Goal: Navigation & Orientation: Go to known website

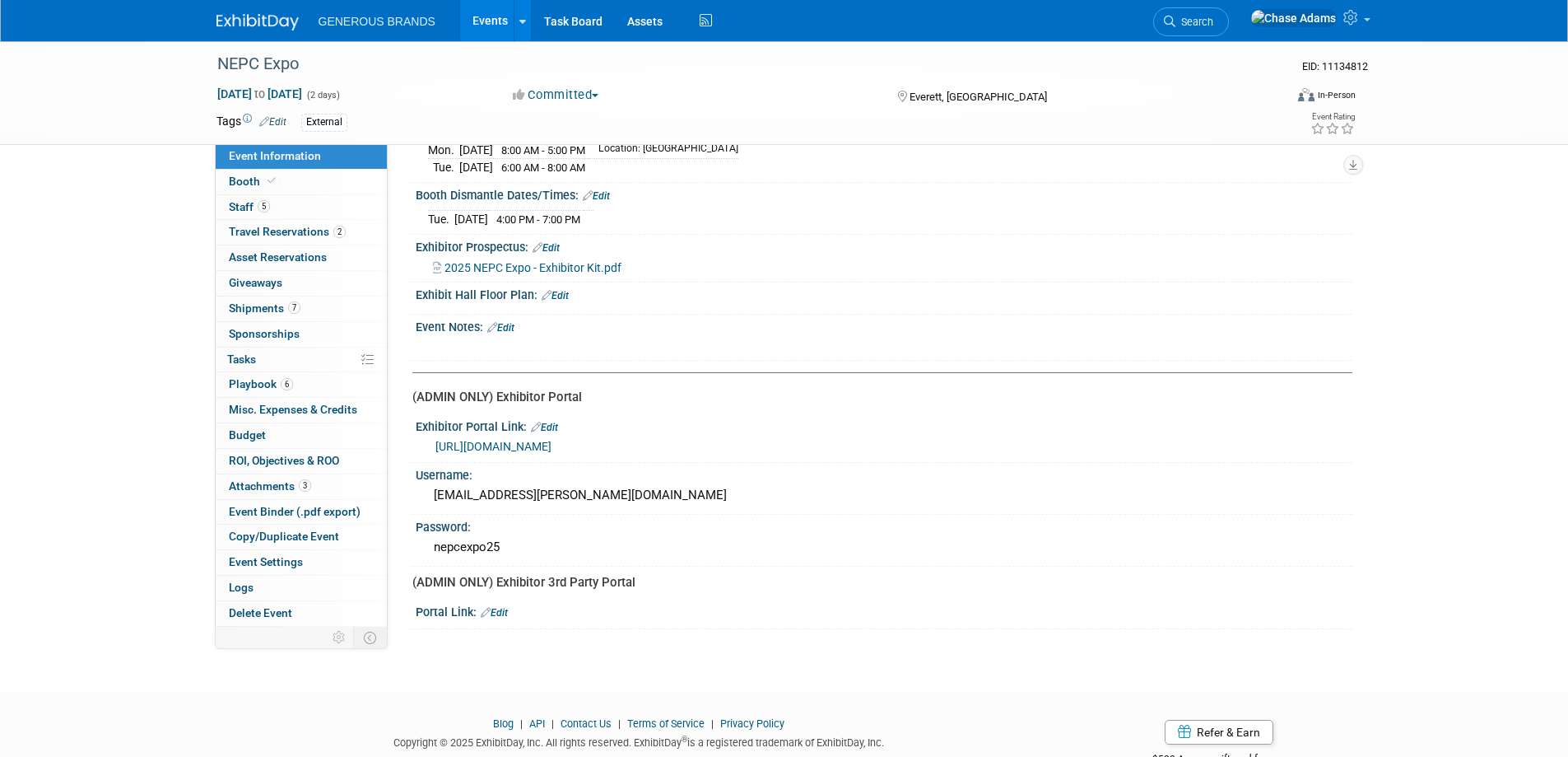
click at [265, 21] on img at bounding box center [258, 21] width 82 height 16
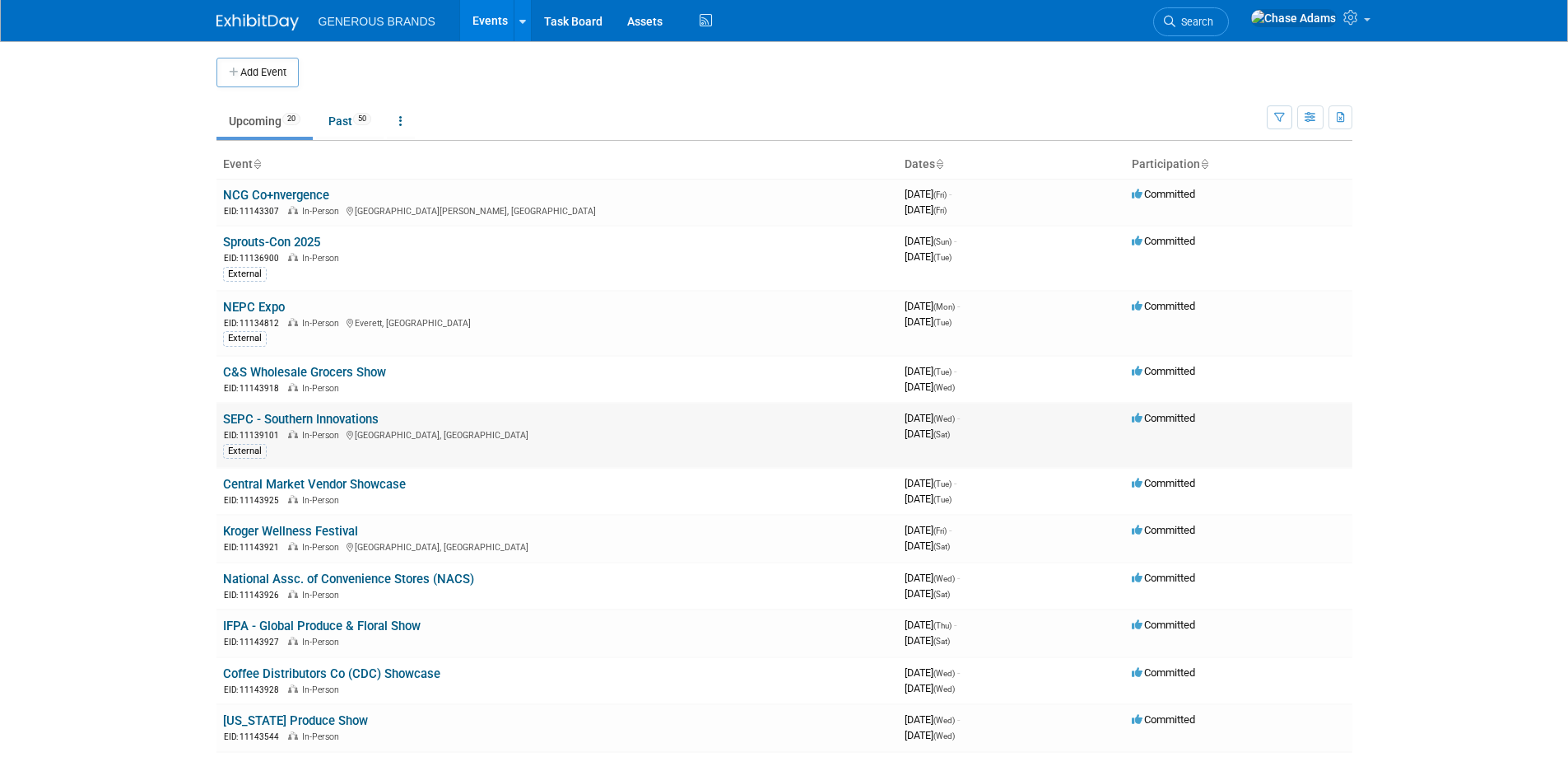
click at [310, 415] on link "SEPC - Southern Innovations" at bounding box center [301, 419] width 156 height 15
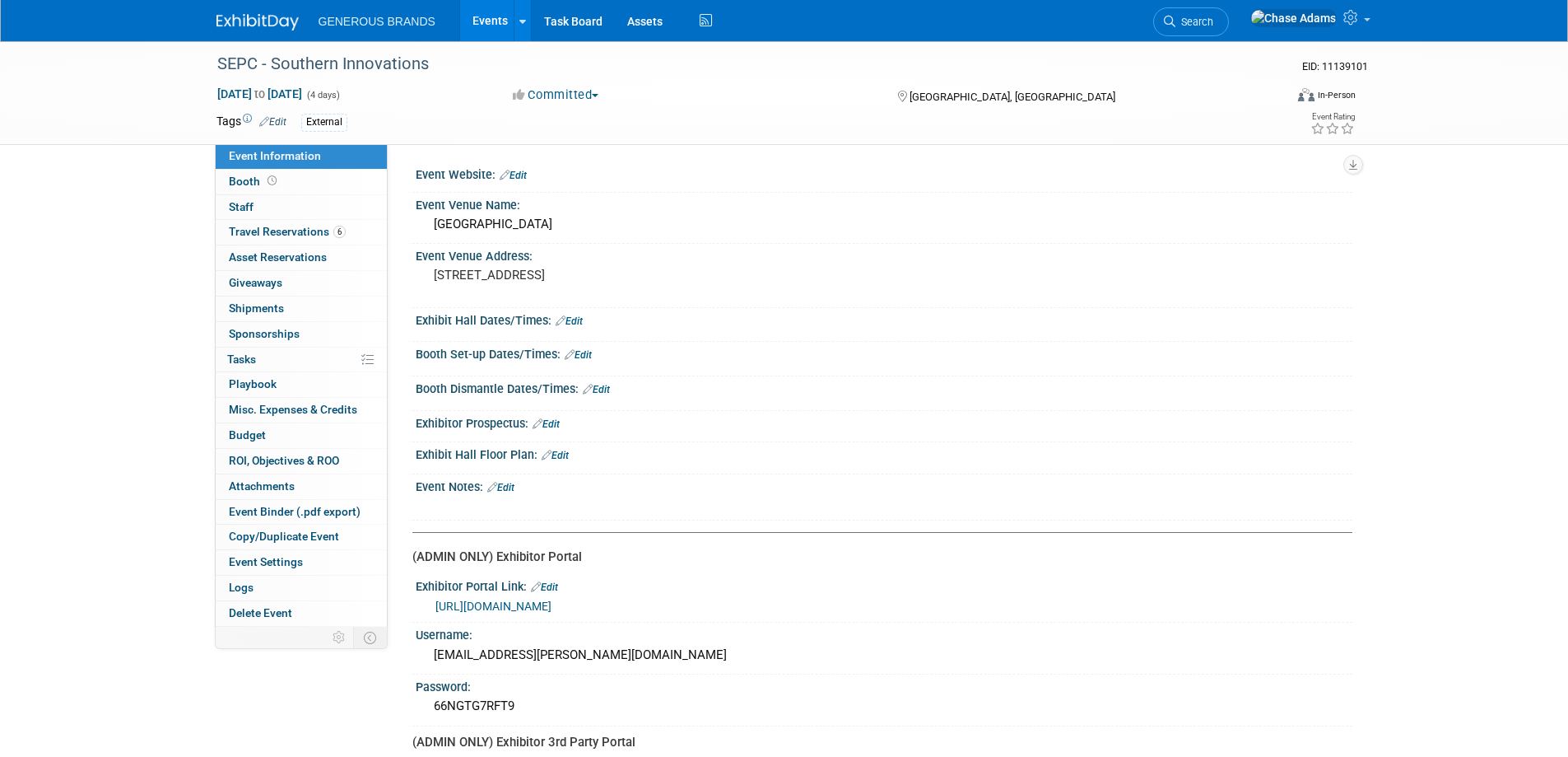
click at [551, 602] on link "https://web.cvent.com/event/fdcce065-adba-4492-8e4f-72476b51bdd2/confirmation:2…" at bounding box center [494, 605] width 116 height 13
